Goal: Task Accomplishment & Management: Manage account settings

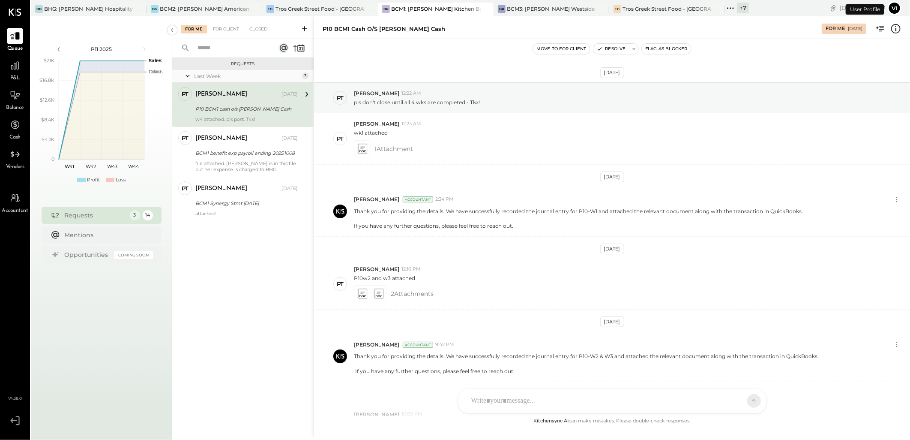
scroll to position [103, 0]
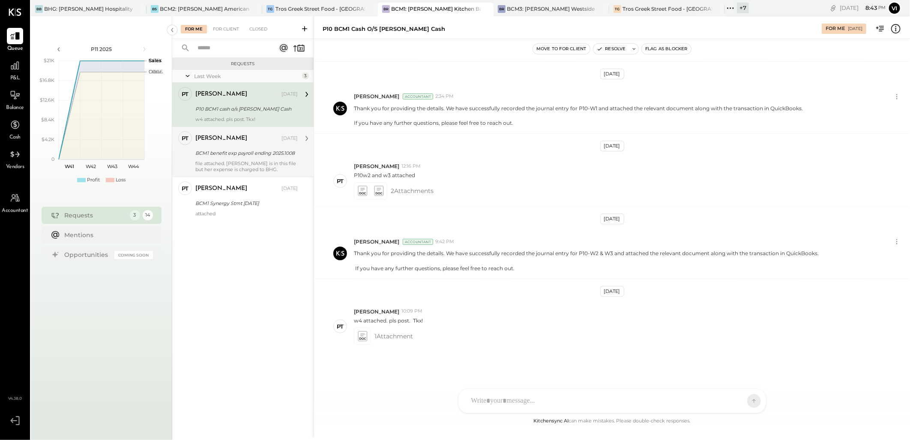
click at [217, 166] on div "file attached. [PERSON_NAME] is in this file but her expense is charged to BHG." at bounding box center [246, 166] width 102 height 12
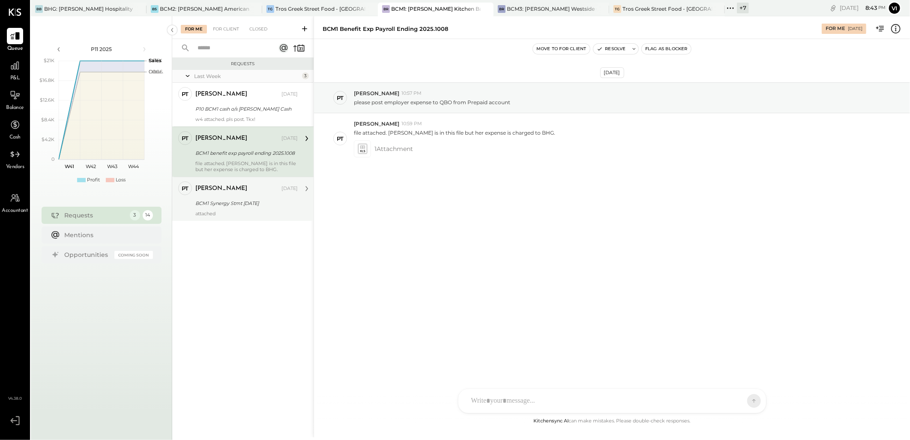
click at [198, 206] on div "BCM1 Synergy Stmt [DATE]" at bounding box center [245, 203] width 100 height 9
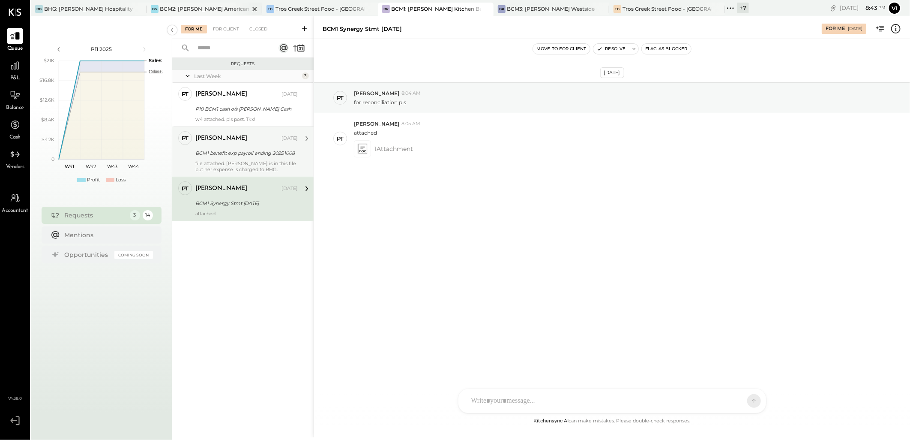
click at [162, 7] on div "BCM2: [PERSON_NAME] American Cooking" at bounding box center [205, 8] width 90 height 7
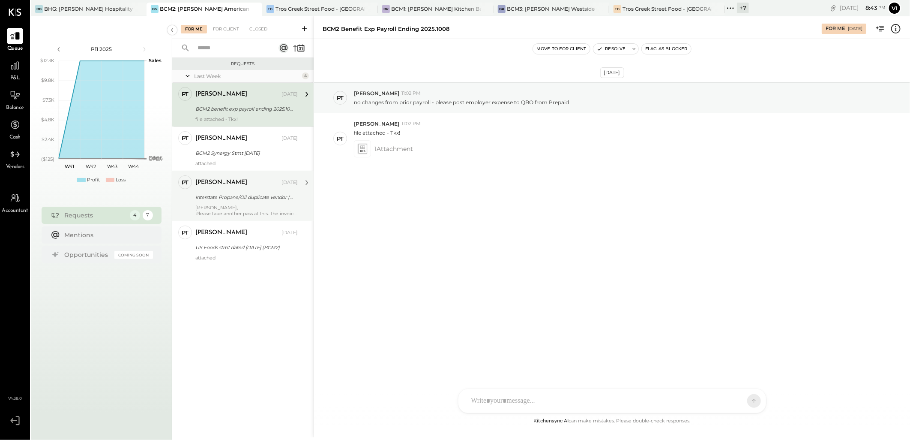
click at [237, 177] on div "[PERSON_NAME] [DATE]" at bounding box center [246, 183] width 102 height 12
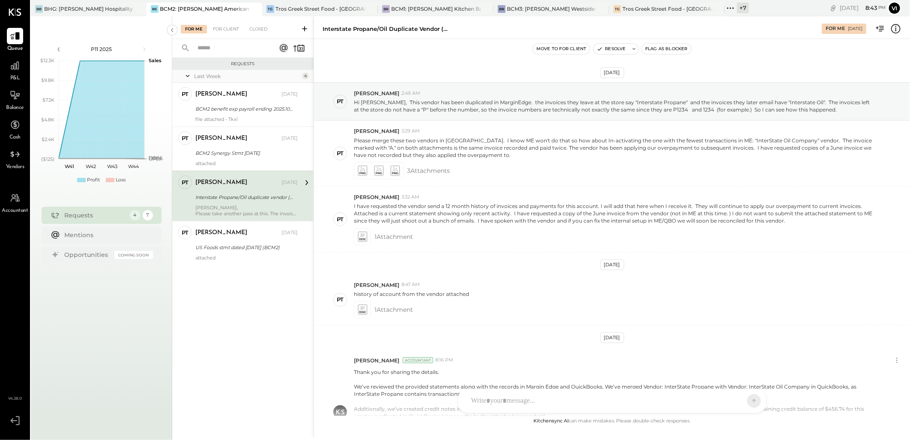
scroll to position [227, 0]
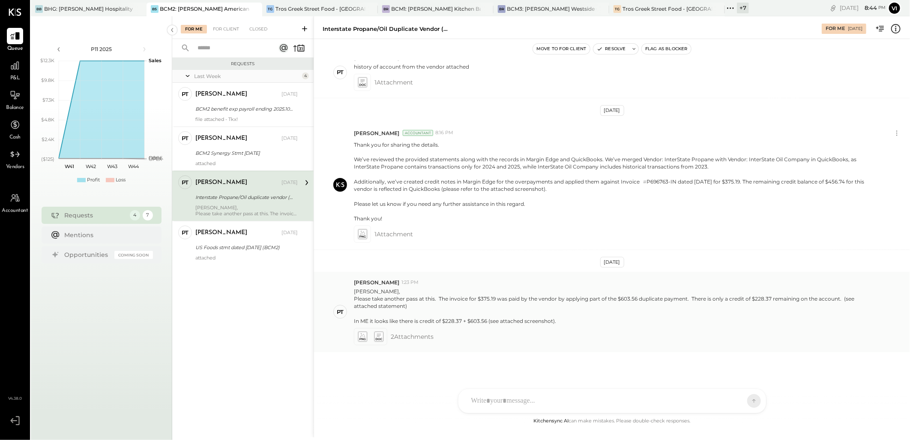
click at [362, 337] on icon at bounding box center [362, 336] width 9 height 10
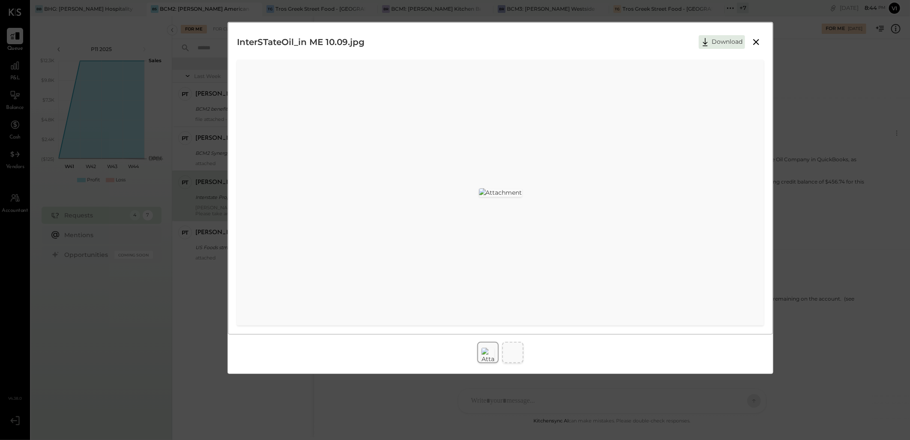
scroll to position [0, 0]
drag, startPoint x: 756, startPoint y: 44, endPoint x: 770, endPoint y: 45, distance: 14.2
click at [756, 44] on icon at bounding box center [756, 42] width 10 height 10
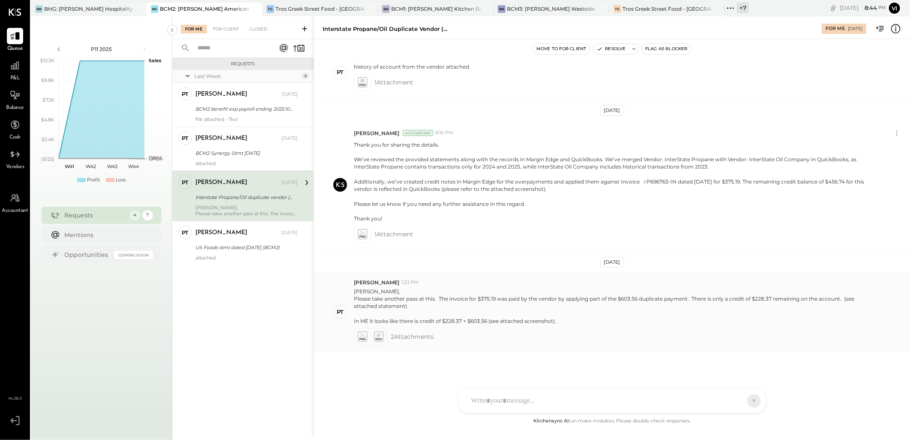
click at [375, 337] on icon at bounding box center [378, 336] width 9 height 10
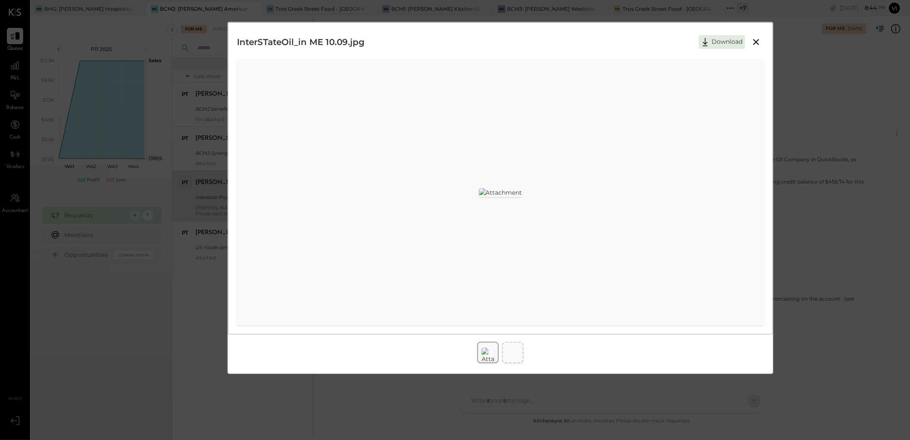
scroll to position [93, 0]
click at [487, 347] on img at bounding box center [488, 354] width 13 height 15
click at [758, 43] on icon at bounding box center [756, 42] width 10 height 10
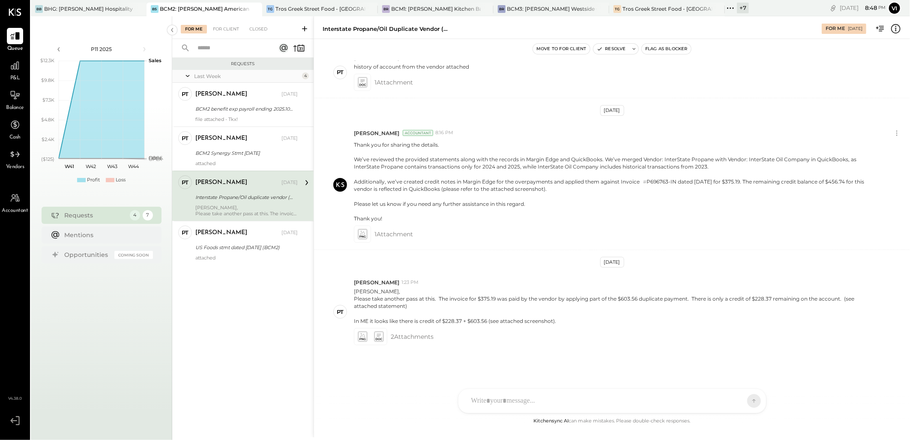
click at [569, 403] on div at bounding box center [604, 400] width 275 height 19
click at [572, 365] on div at bounding box center [612, 364] width 290 height 34
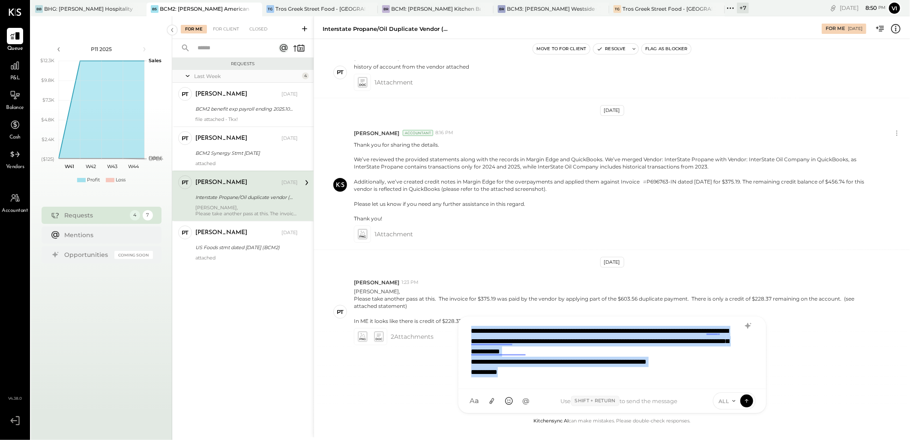
click at [742, 326] on div "**********" at bounding box center [612, 351] width 290 height 60
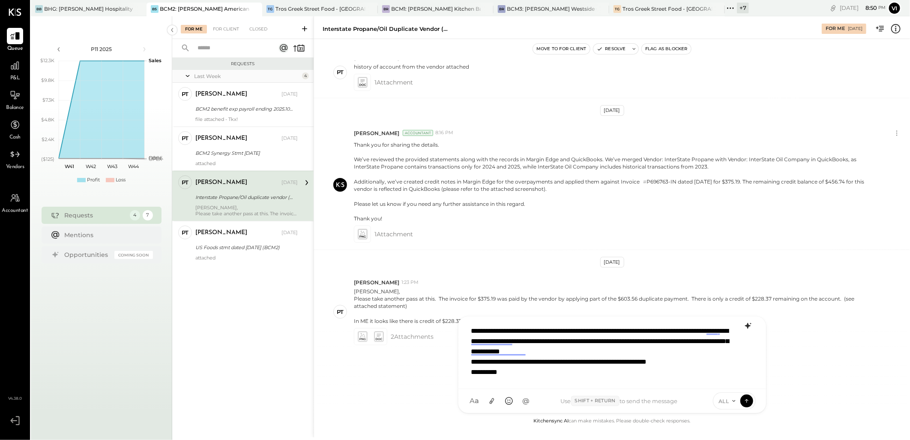
click at [748, 326] on icon at bounding box center [748, 326] width 6 height 6
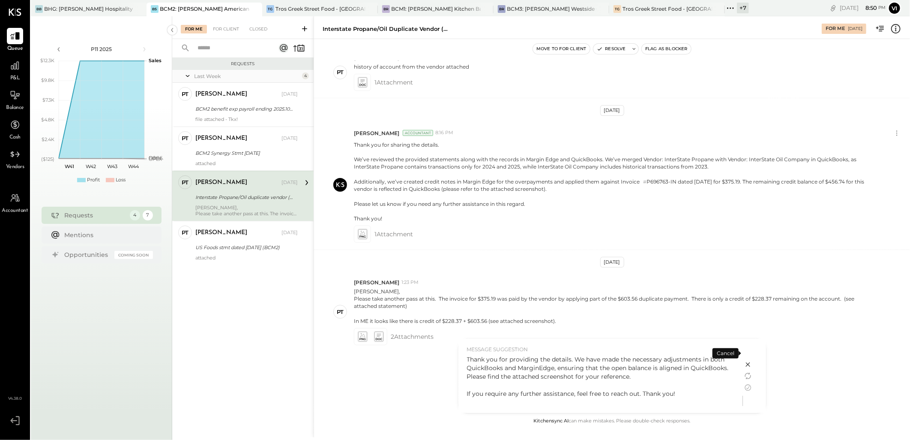
drag, startPoint x: 750, startPoint y: 387, endPoint x: 755, endPoint y: 392, distance: 7.3
click at [750, 387] on icon at bounding box center [748, 387] width 10 height 10
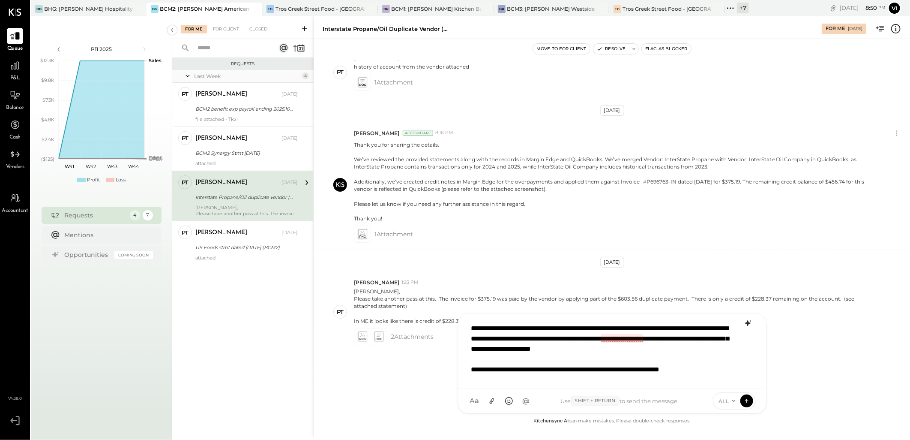
click at [622, 338] on div "**********" at bounding box center [612, 351] width 290 height 64
click at [594, 371] on div "Margin Edge EN" at bounding box center [581, 368] width 113 height 8
click at [646, 338] on div "**********" at bounding box center [612, 351] width 290 height 64
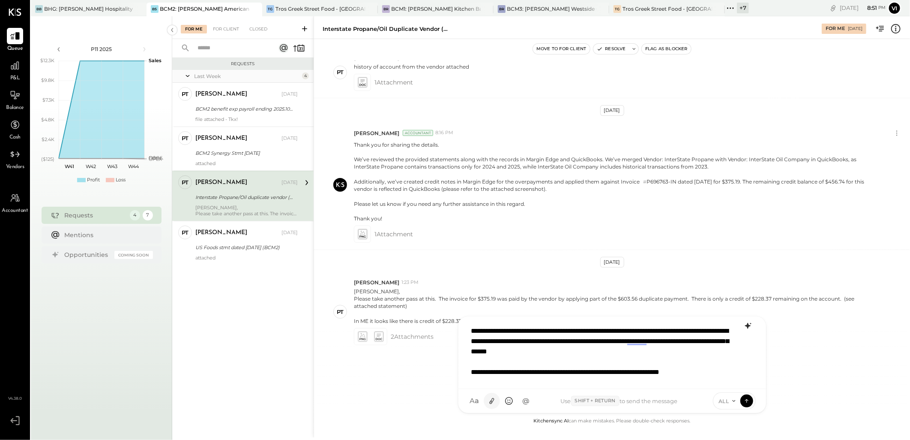
click at [491, 401] on icon at bounding box center [491, 401] width 5 height 6
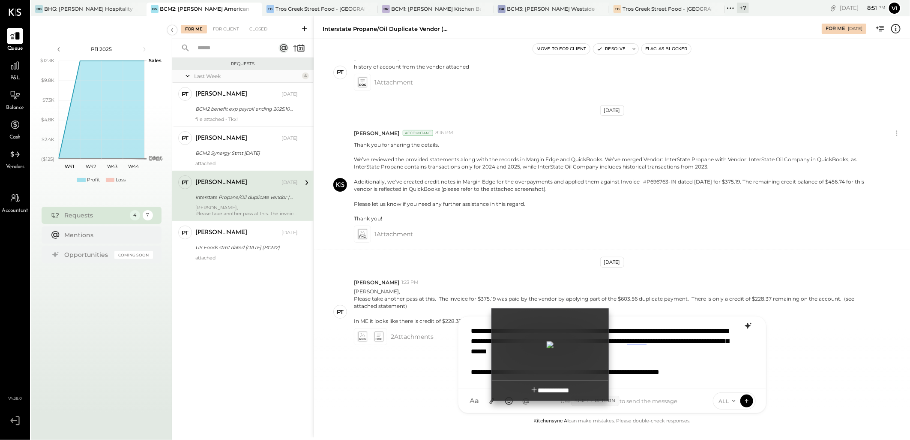
click at [530, 347] on div at bounding box center [550, 344] width 117 height 66
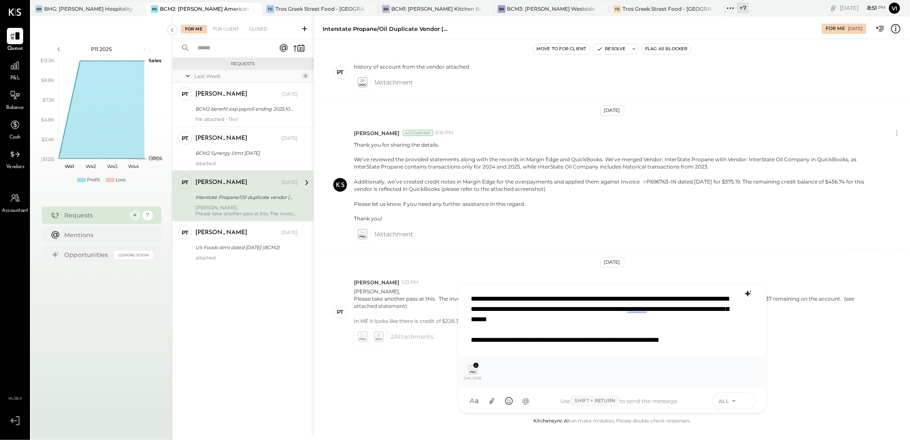
click at [746, 401] on icon at bounding box center [747, 400] width 8 height 9
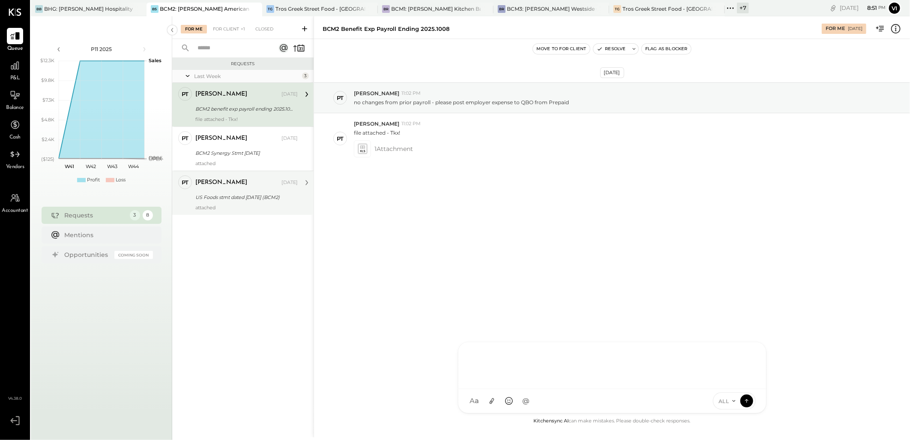
click at [263, 212] on div "PT [PERSON_NAME] Accountant [PERSON_NAME] [DATE] US Foods stmt dated [DATE] (BC…" at bounding box center [242, 193] width 141 height 44
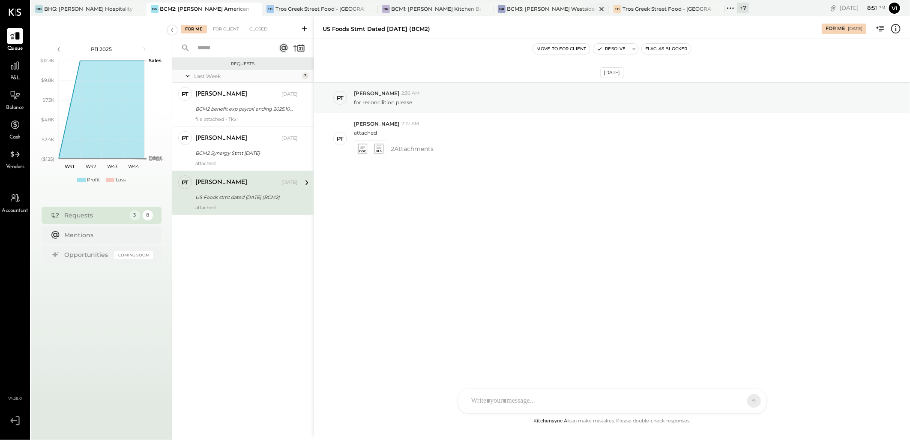
click at [541, 10] on div "BCM3: [PERSON_NAME] Westside Grill" at bounding box center [552, 8] width 90 height 7
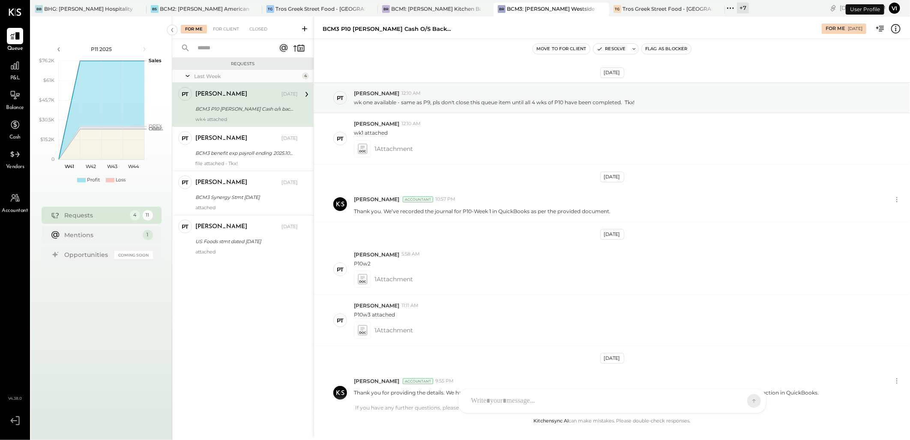
scroll to position [139, 0]
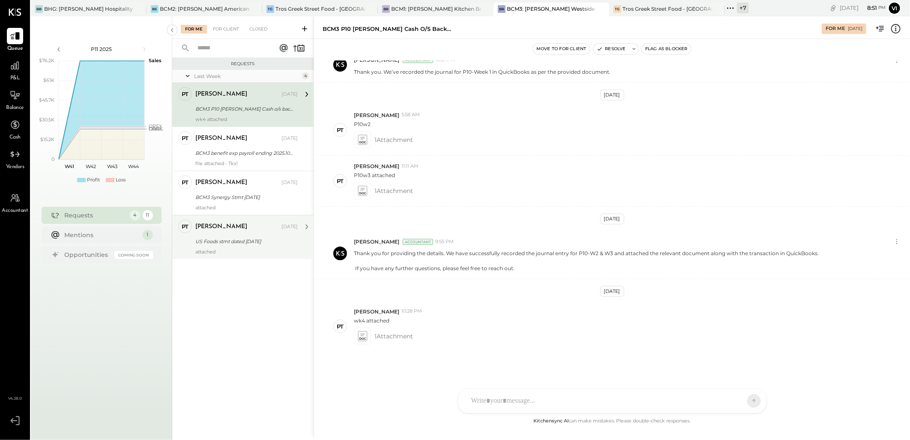
click at [229, 256] on div "PT [PERSON_NAME] Accountant [PERSON_NAME] [DATE] US Foods stmt dated [DATE] att…" at bounding box center [242, 237] width 141 height 44
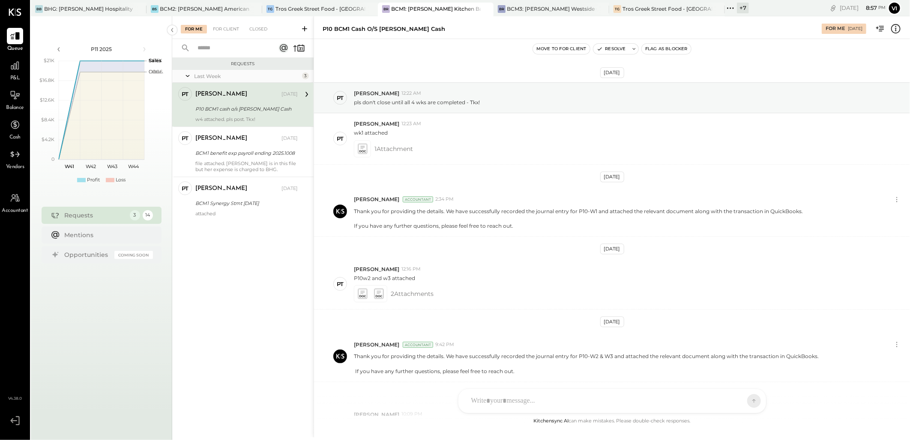
scroll to position [103, 0]
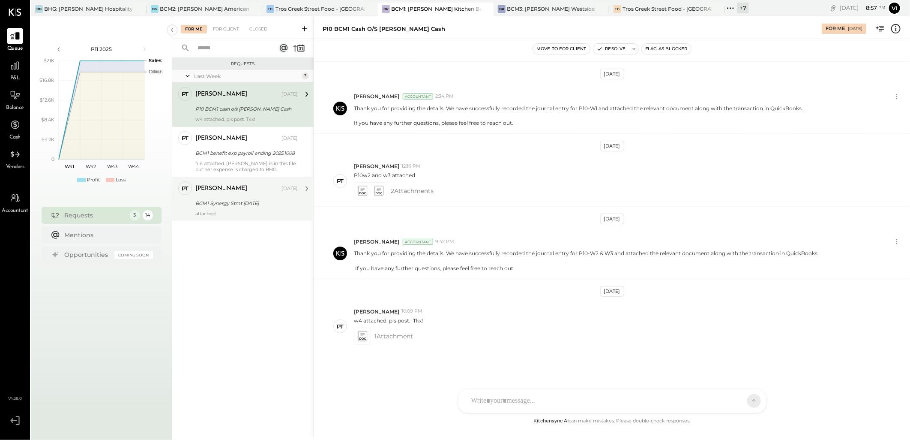
click at [221, 204] on div "BCM1 Synergy Stmt [DATE]" at bounding box center [245, 203] width 100 height 9
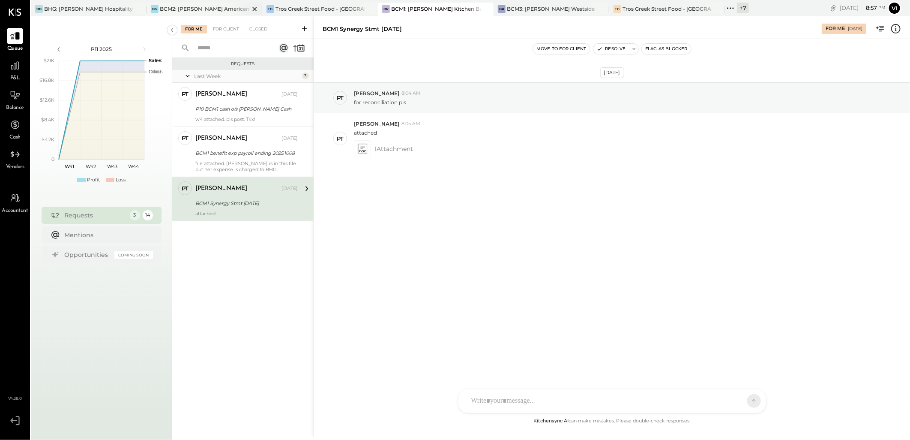
click at [195, 10] on div "BCM2: [PERSON_NAME] American Cooking" at bounding box center [205, 8] width 90 height 7
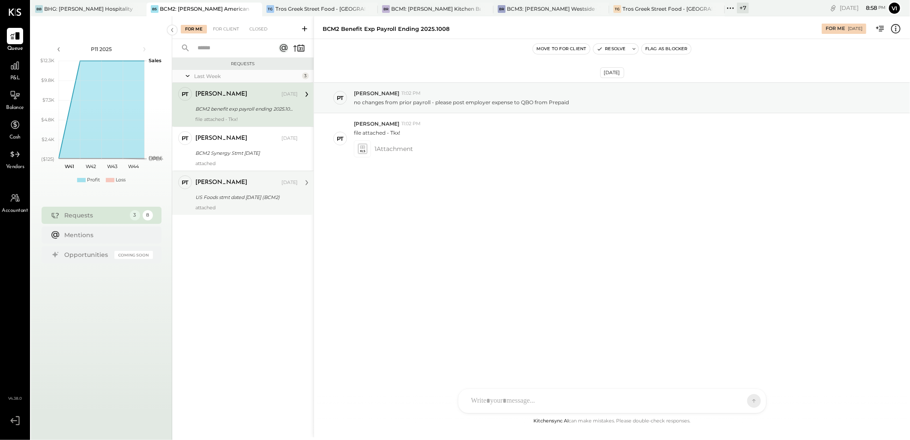
click at [246, 194] on div "US Foods stmt dated [DATE] (BCM2)" at bounding box center [245, 197] width 100 height 9
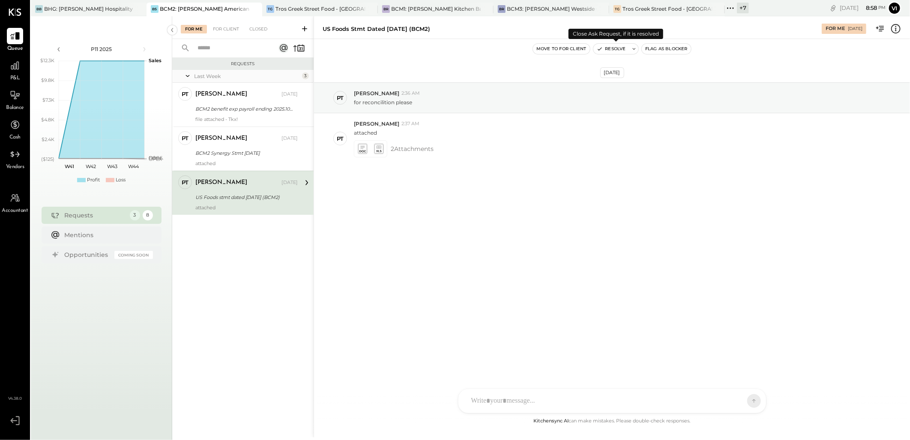
click at [636, 50] on icon at bounding box center [634, 49] width 6 height 6
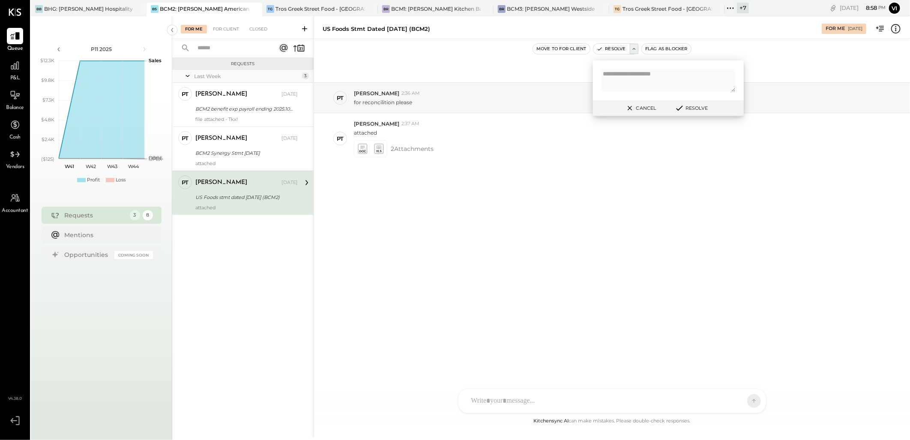
click at [633, 82] on textarea at bounding box center [669, 80] width 134 height 23
type textarea "**********"
click at [692, 110] on button "Resolve" at bounding box center [691, 108] width 39 height 10
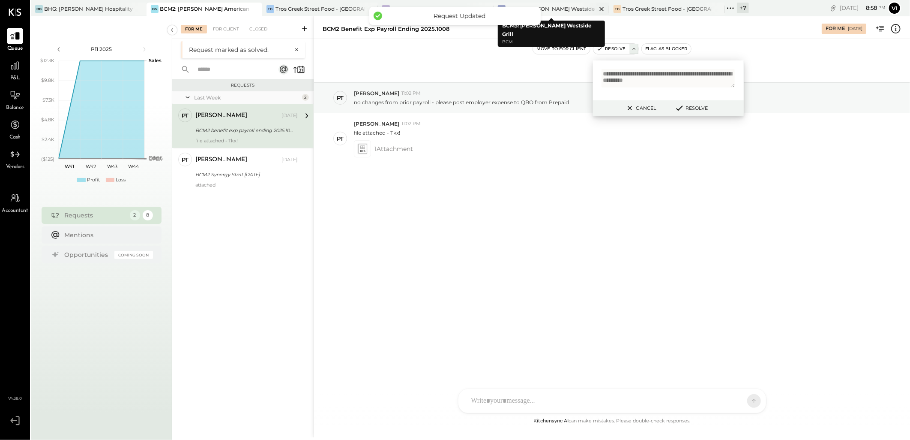
click at [562, 7] on div "BCM3: [PERSON_NAME] Westside Grill" at bounding box center [552, 8] width 90 height 7
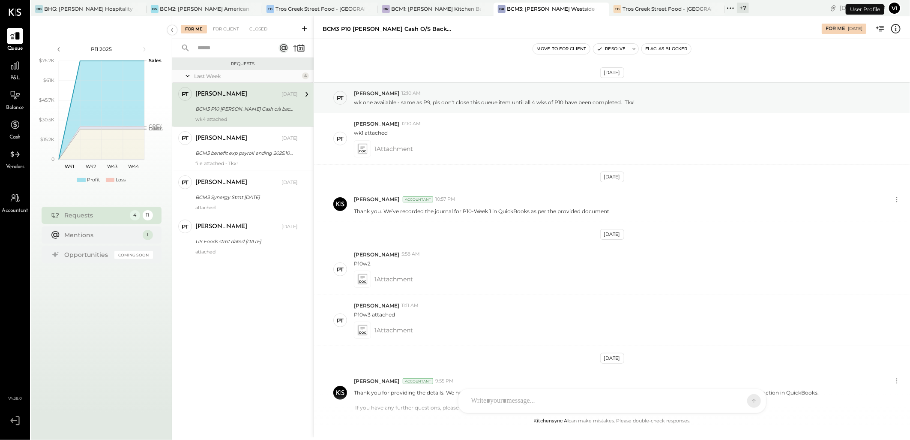
scroll to position [139, 0]
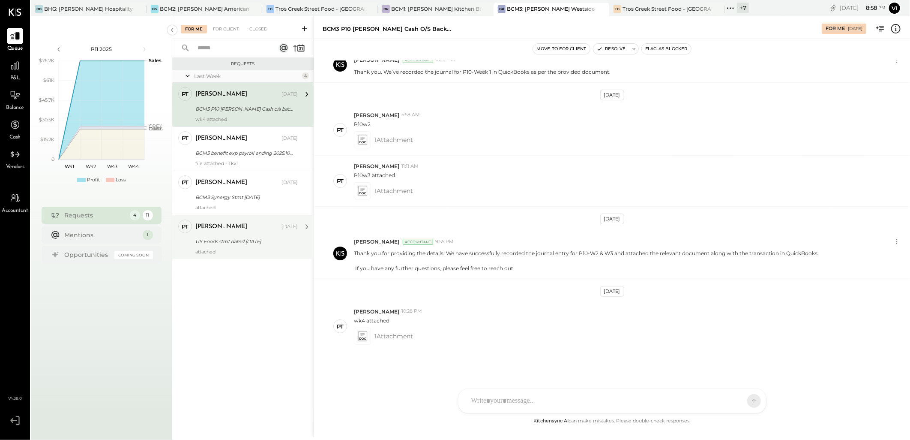
click at [257, 238] on div "US Foods stmt dated [DATE]" at bounding box center [245, 241] width 100 height 9
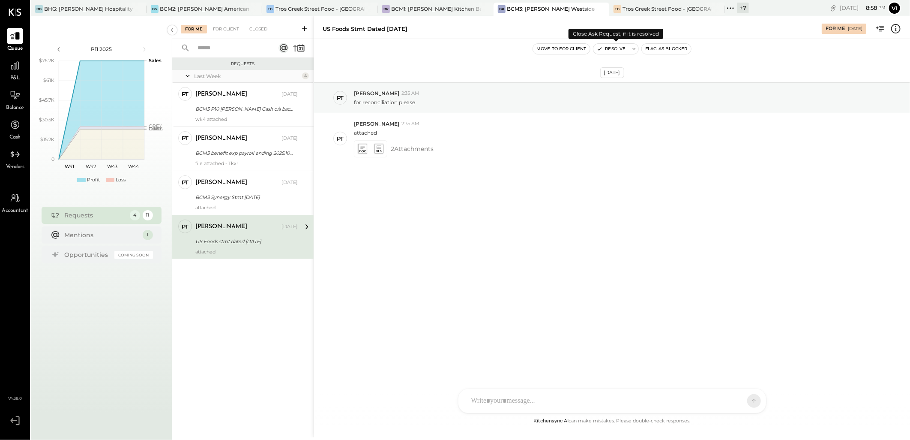
click at [637, 50] on icon at bounding box center [634, 49] width 6 height 6
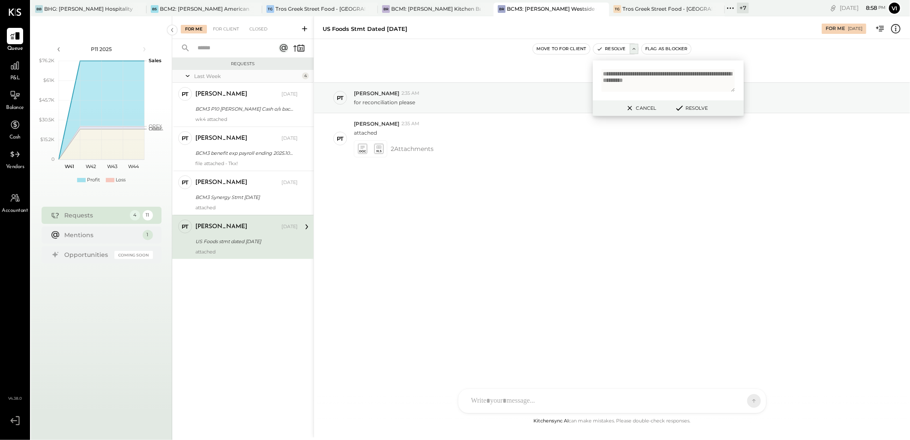
type textarea "**********"
click at [693, 109] on button "Resolve" at bounding box center [691, 108] width 39 height 10
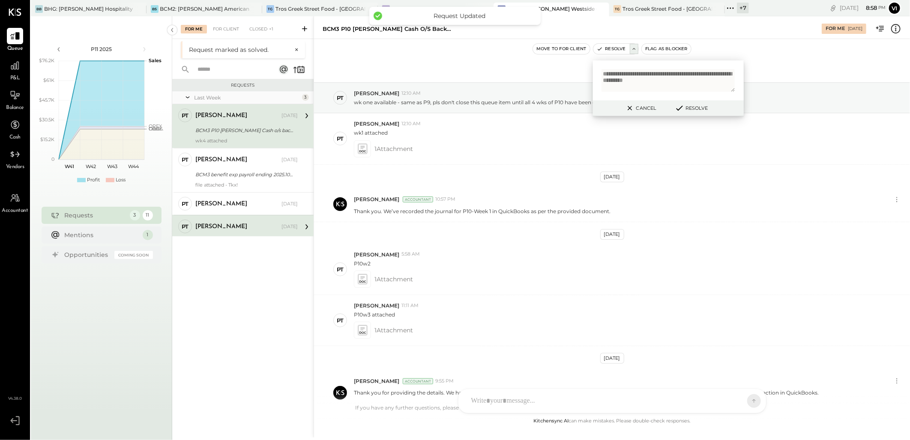
scroll to position [139, 0]
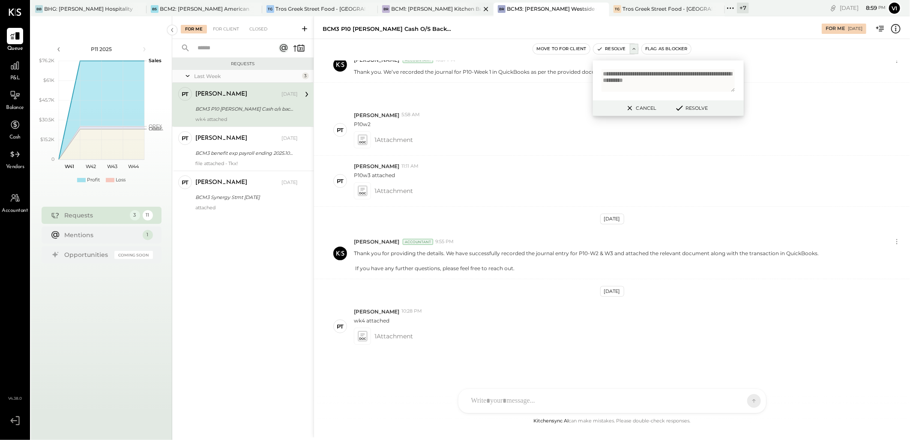
click at [422, 3] on div "BR BCM1: Roseville-Bennett's Kitchen Bar Market" at bounding box center [436, 10] width 116 height 14
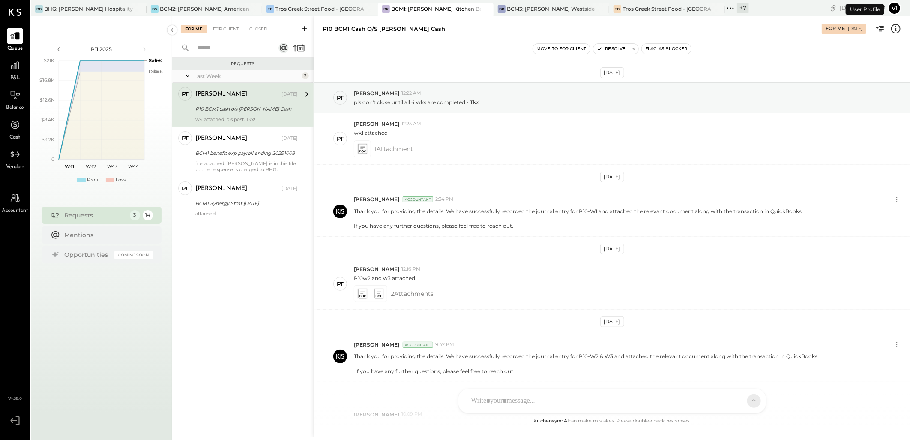
scroll to position [103, 0]
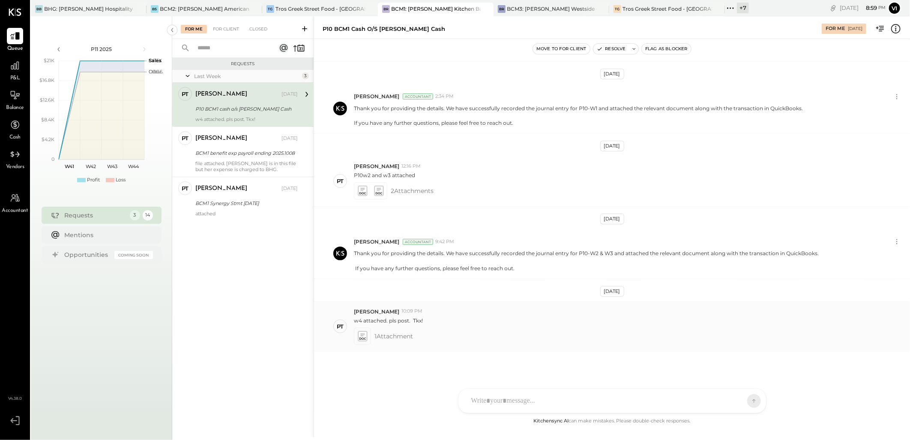
click at [364, 337] on icon at bounding box center [362, 336] width 9 height 10
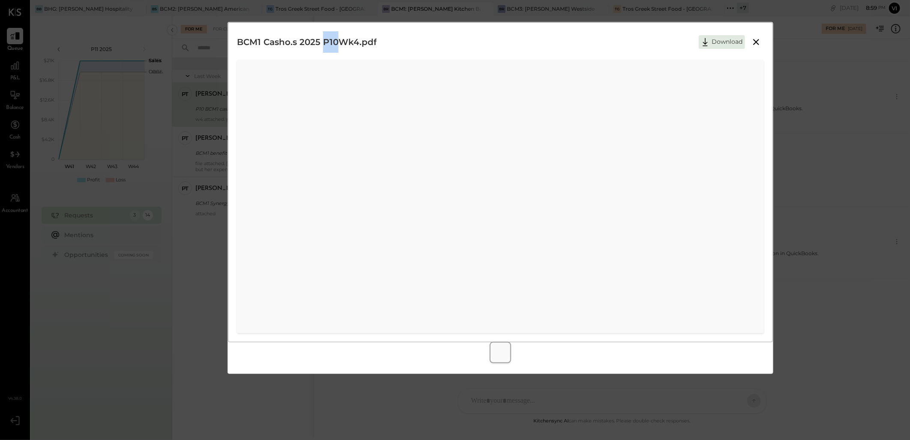
drag, startPoint x: 325, startPoint y: 41, endPoint x: 339, endPoint y: 42, distance: 14.2
click at [339, 42] on h2 "BCM1 Casho.s 2025 P10Wk4.pdf" at bounding box center [307, 41] width 140 height 21
copy h2 "P10"
click at [705, 40] on icon at bounding box center [705, 42] width 5 height 8
click at [637, 51] on div "BCM1 Casho.s 2025 P10Wk4.pdf Download" at bounding box center [500, 41] width 527 height 21
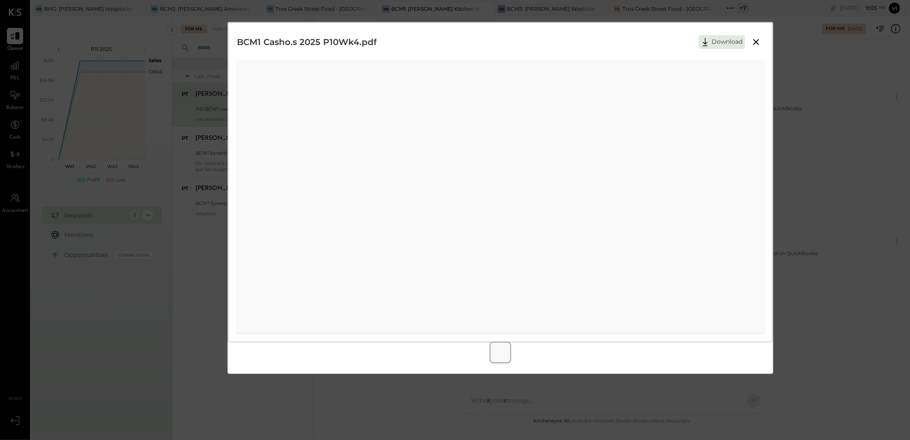
click at [757, 41] on icon at bounding box center [756, 42] width 6 height 6
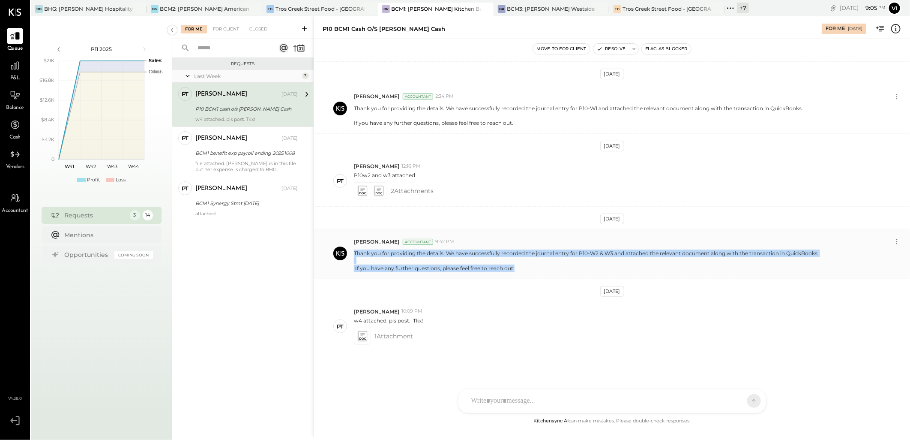
drag, startPoint x: 520, startPoint y: 269, endPoint x: 353, endPoint y: 253, distance: 167.4
click at [354, 253] on p "Thank you for providing the details. We have successfully recorded the journal …" at bounding box center [586, 260] width 465 height 22
copy p "Thank you for providing the details. We have successfully recorded the journal …"
click at [634, 50] on icon at bounding box center [634, 49] width 6 height 6
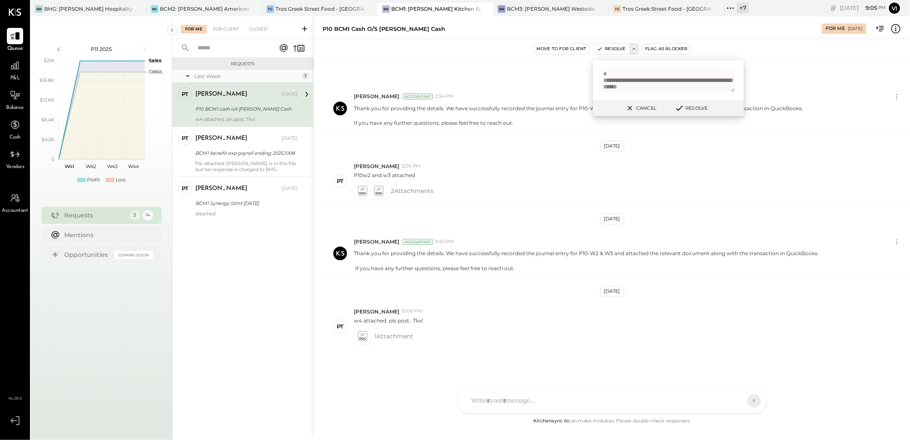
scroll to position [13, 0]
click at [645, 77] on textarea "**********" at bounding box center [669, 80] width 134 height 23
type textarea "**********"
click at [692, 106] on button "Resolve" at bounding box center [691, 108] width 39 height 10
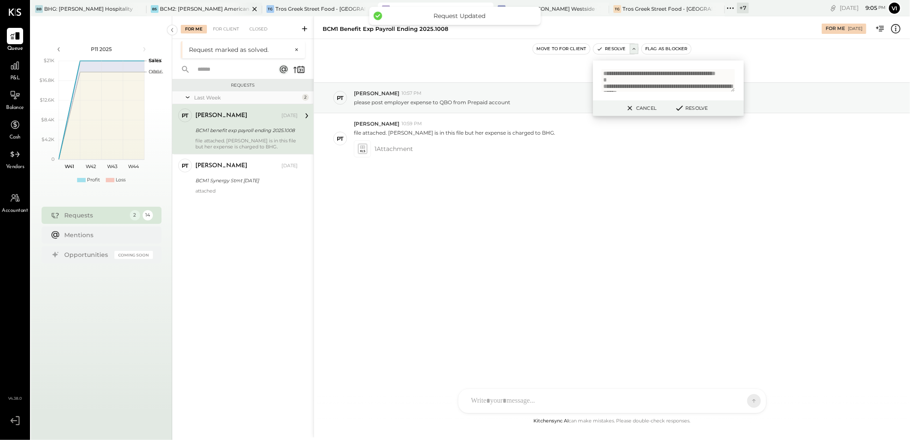
click at [216, 7] on div "BCM2: [PERSON_NAME] American Cooking" at bounding box center [205, 8] width 90 height 7
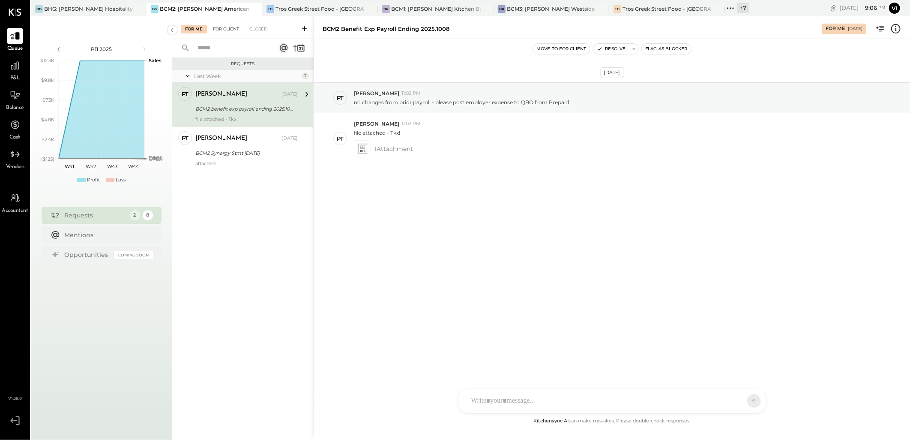
click at [234, 29] on div "For Client" at bounding box center [226, 29] width 35 height 9
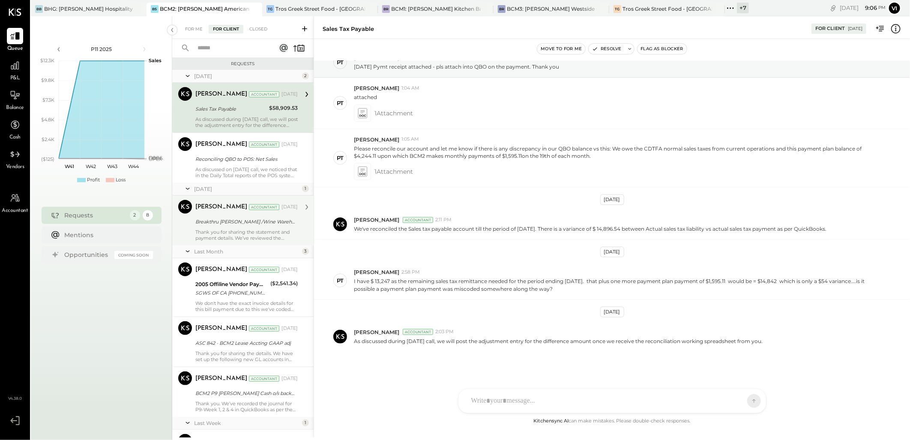
scroll to position [130, 0]
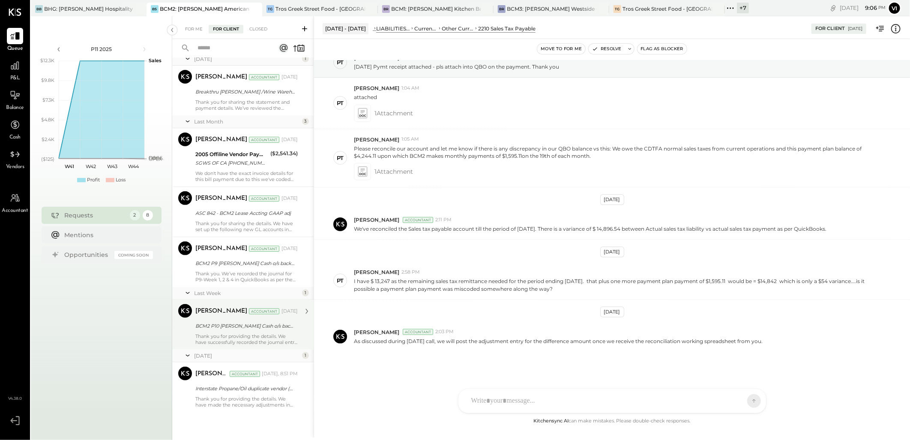
click at [250, 337] on div "Thank you for providing the details. We have successfully recorded the journal …" at bounding box center [246, 339] width 102 height 12
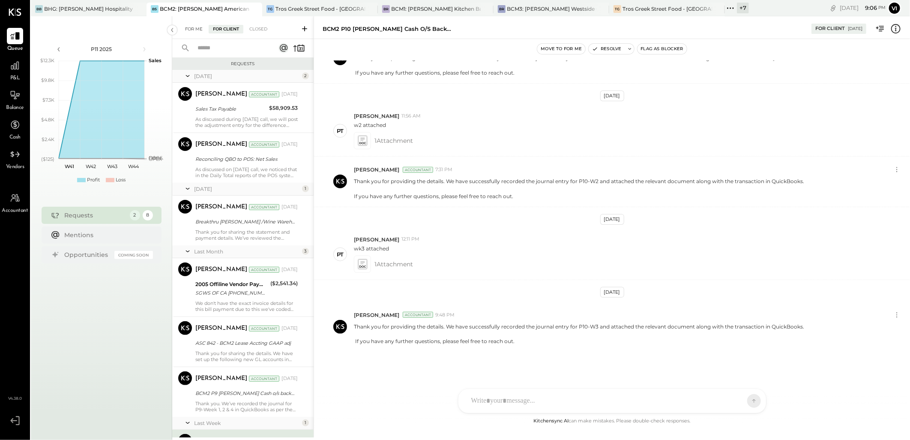
click at [186, 27] on div "For Me" at bounding box center [194, 29] width 26 height 9
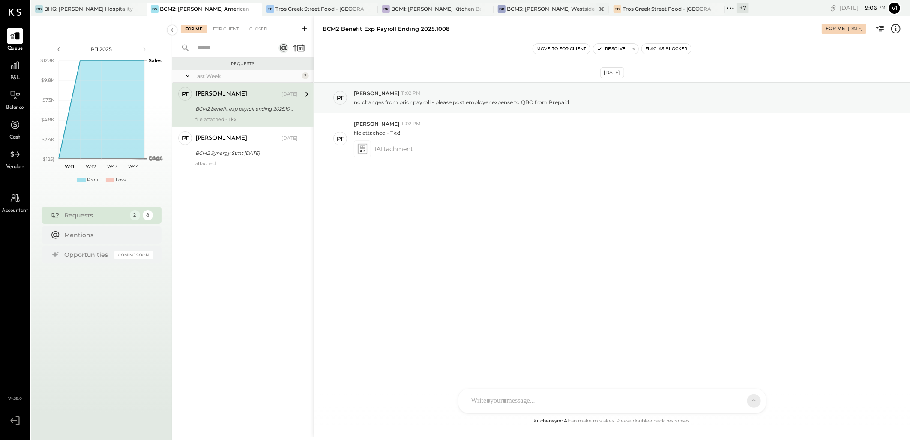
click at [537, 9] on div "BCM3: [PERSON_NAME] Westside Grill" at bounding box center [552, 8] width 90 height 7
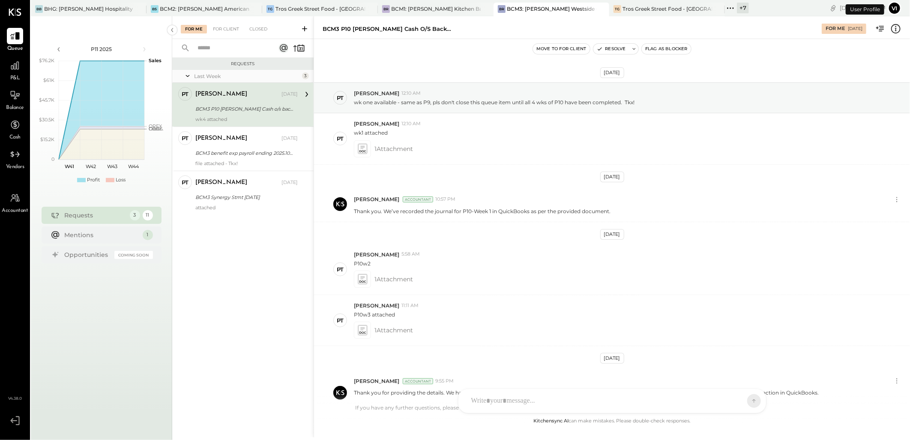
scroll to position [139, 0]
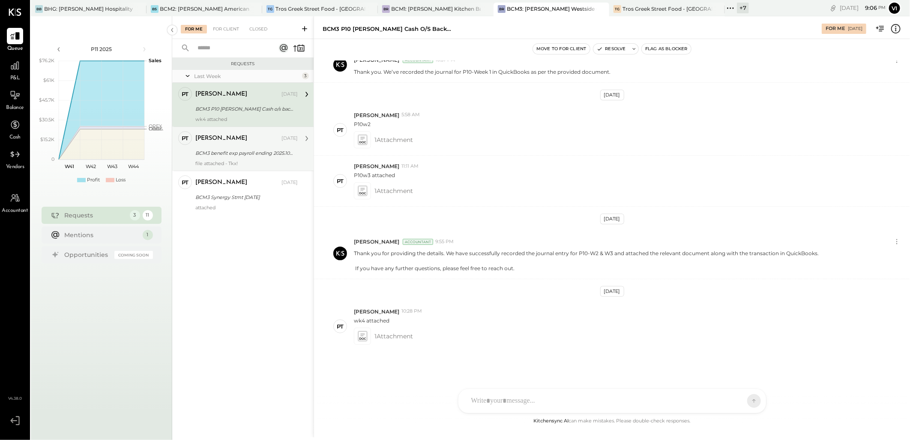
click at [214, 152] on div "BCM3 benefit exp payroll ending 2025.1008" at bounding box center [245, 153] width 100 height 9
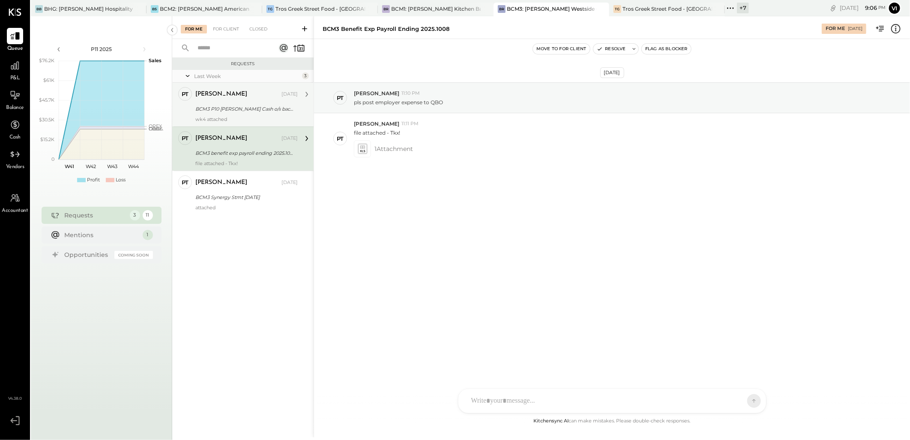
click at [269, 100] on div "Pam T Luo Oct 09, 2025" at bounding box center [246, 94] width 102 height 15
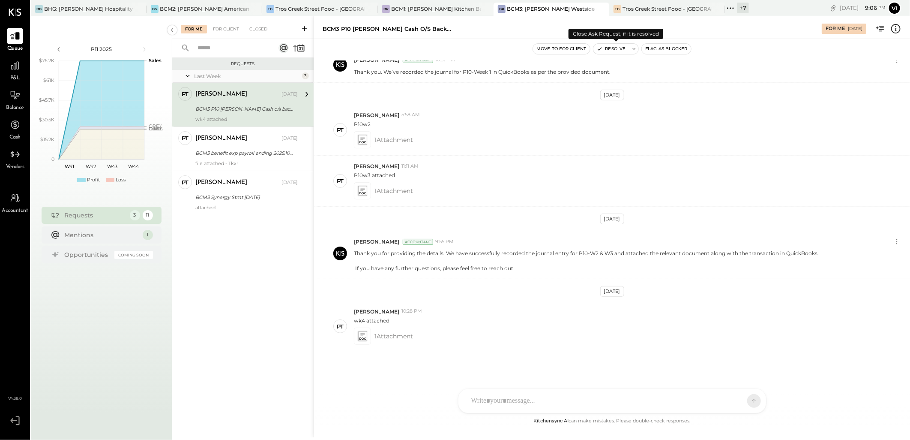
click at [633, 49] on icon at bounding box center [634, 49] width 6 height 6
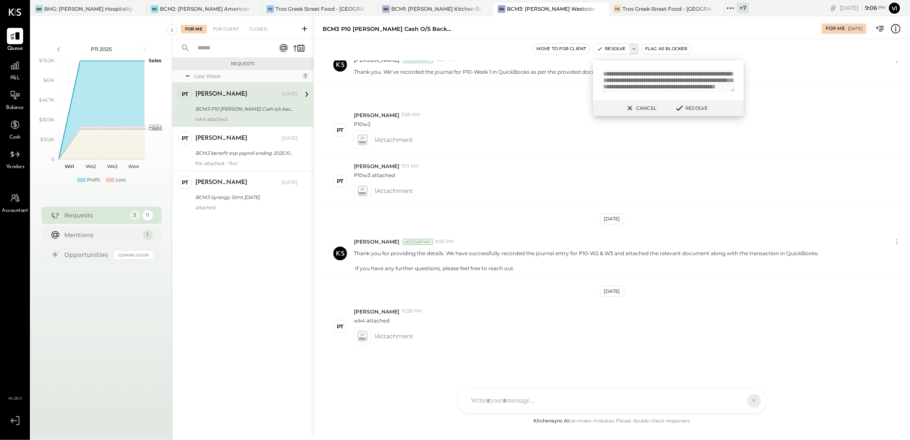
scroll to position [36, 0]
type textarea "**********"
click at [451, 331] on div "1 Attachment" at bounding box center [628, 335] width 549 height 17
click at [361, 337] on icon at bounding box center [362, 336] width 9 height 10
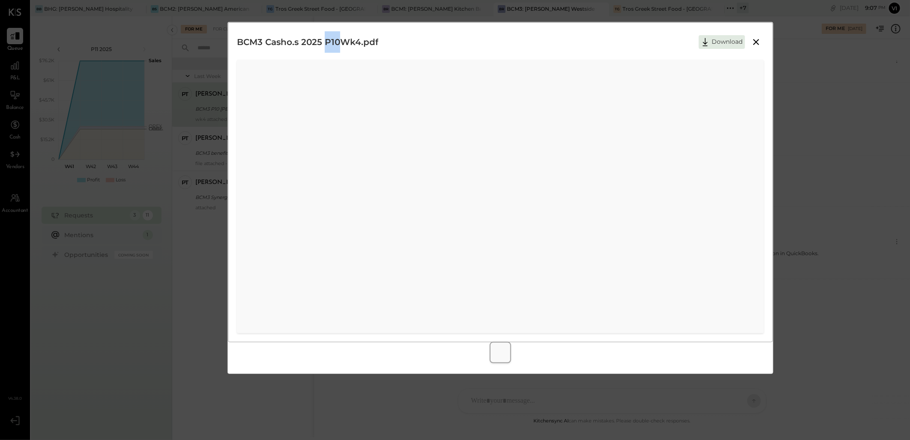
drag, startPoint x: 324, startPoint y: 42, endPoint x: 338, endPoint y: 44, distance: 14.7
click at [338, 44] on h2 "BCM3 Casho.s 2025 P10Wk4.pdf" at bounding box center [307, 41] width 141 height 21
copy h2 "P10"
click at [715, 42] on button "Download" at bounding box center [722, 42] width 46 height 14
click at [752, 40] on icon at bounding box center [756, 42] width 10 height 10
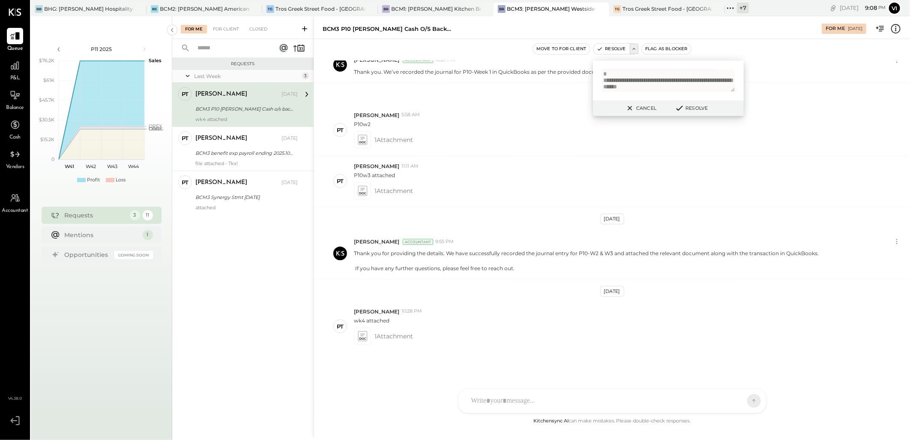
click at [695, 106] on button "Resolve" at bounding box center [691, 108] width 39 height 10
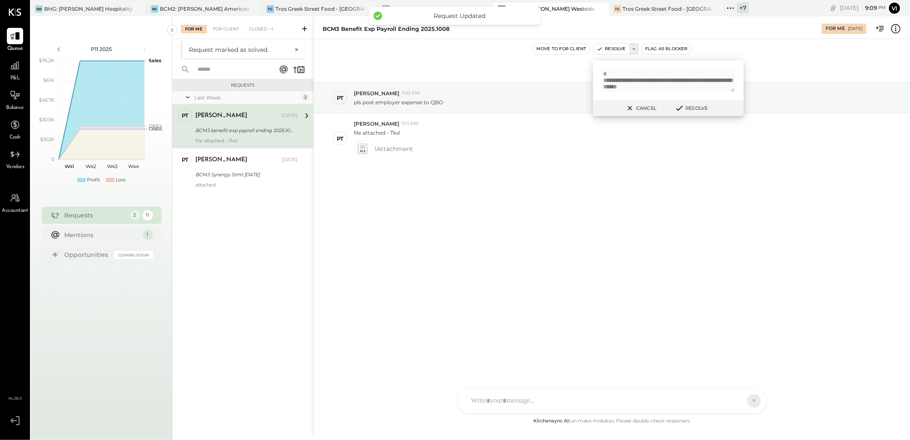
click at [212, 240] on div "Requests Last Week 2 PT Pam T Luo Accountant Pam T Luo Oct 09, 2025 BCM3 benefi…" at bounding box center [242, 246] width 141 height 335
